Goal: Information Seeking & Learning: Learn about a topic

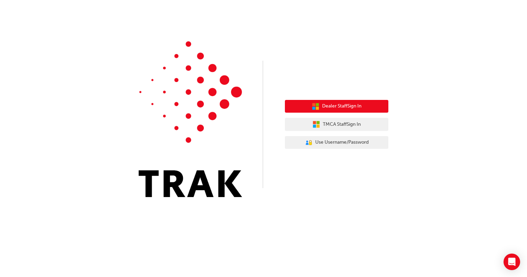
click at [329, 105] on span "Dealer Staff Sign In" at bounding box center [341, 106] width 39 height 8
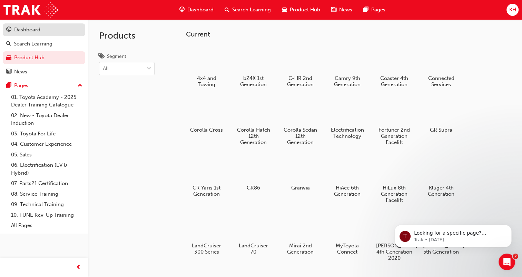
click at [29, 28] on div "Dashboard" at bounding box center [27, 30] width 26 height 8
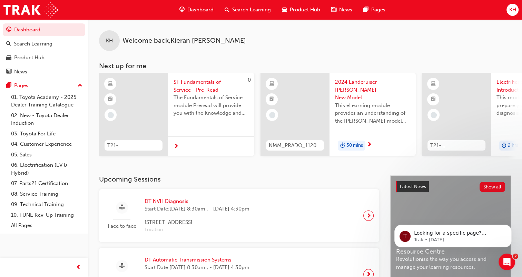
click at [241, 8] on span "Search Learning" at bounding box center [251, 10] width 39 height 8
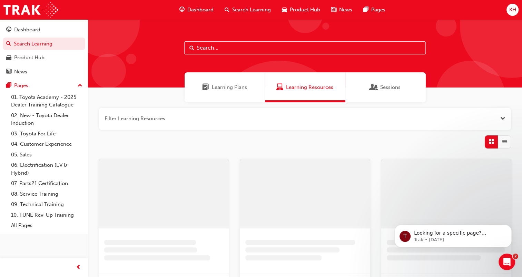
click at [221, 48] on input "text" at bounding box center [304, 47] width 241 height 13
type input "dt"
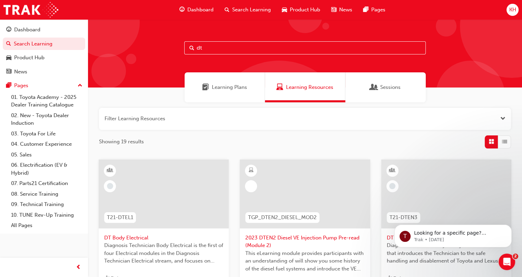
click at [224, 79] on div "Learning Plans" at bounding box center [225, 87] width 80 height 30
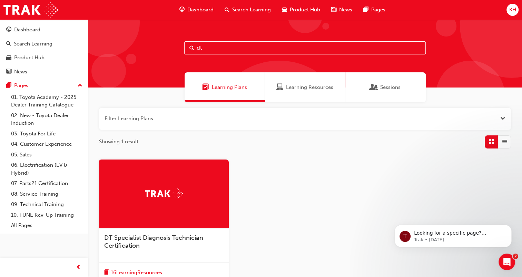
click at [186, 196] on div at bounding box center [164, 194] width 130 height 69
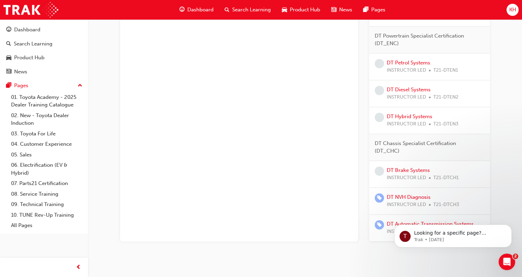
scroll to position [371, 0]
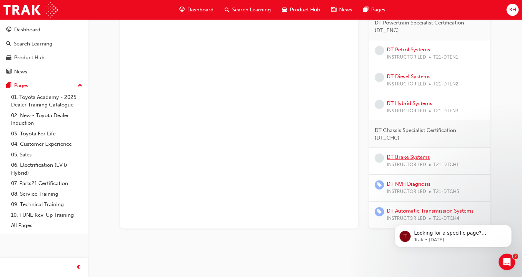
click at [414, 155] on link "DT Brake Systems" at bounding box center [408, 157] width 43 height 6
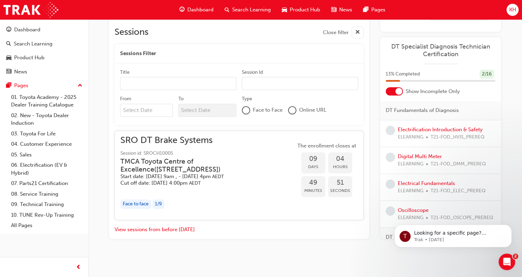
scroll to position [421, 0]
click at [410, 129] on link "Electrification Introduction & Safety" at bounding box center [440, 129] width 85 height 6
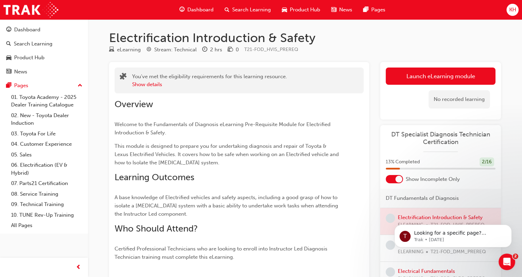
click at [201, 7] on span "Dashboard" at bounding box center [200, 10] width 26 height 8
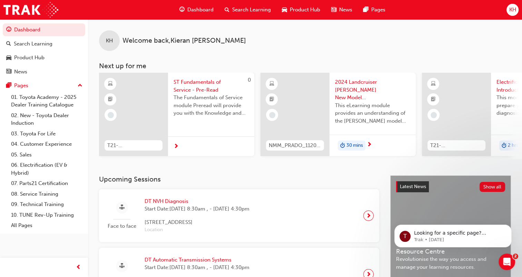
click at [240, 7] on span "Search Learning" at bounding box center [251, 10] width 39 height 8
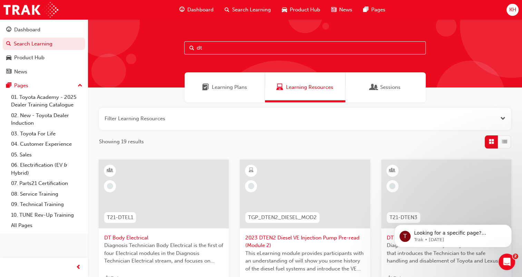
click at [224, 95] on div "Learning Plans" at bounding box center [225, 87] width 80 height 30
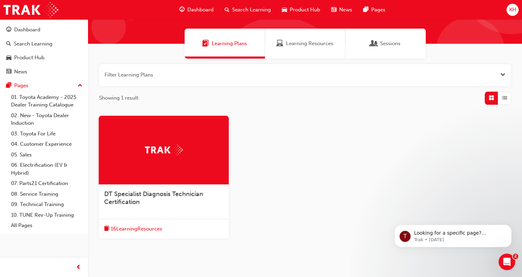
scroll to position [44, 0]
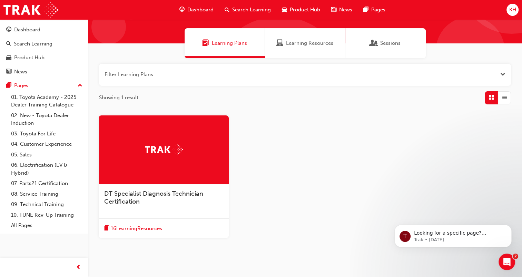
click at [146, 178] on div at bounding box center [164, 150] width 130 height 69
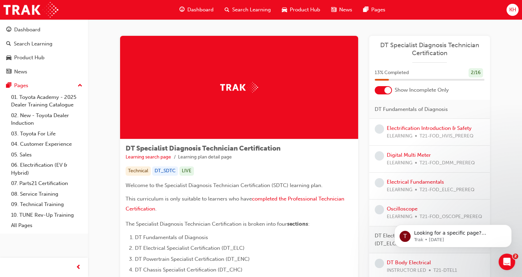
click at [386, 87] on div at bounding box center [387, 90] width 7 height 7
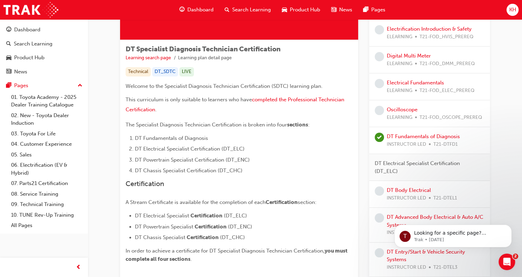
scroll to position [11, 0]
